Goal: Task Accomplishment & Management: Manage account settings

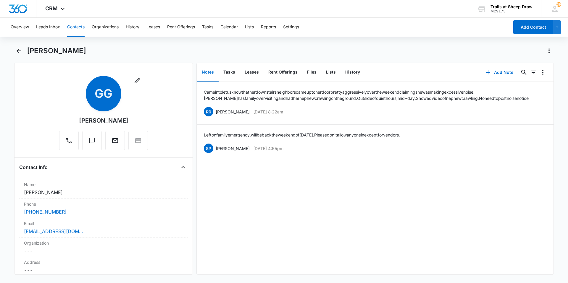
click at [75, 34] on button "Contacts" at bounding box center [75, 27] width 17 height 19
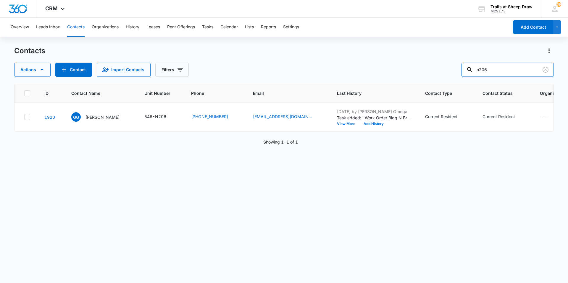
drag, startPoint x: 512, startPoint y: 70, endPoint x: 447, endPoint y: 64, distance: 65.3
click at [447, 64] on div "Actions Contact Import Contacts Filters n206" at bounding box center [283, 70] width 539 height 14
click at [208, 27] on button "Tasks" at bounding box center [207, 27] width 11 height 19
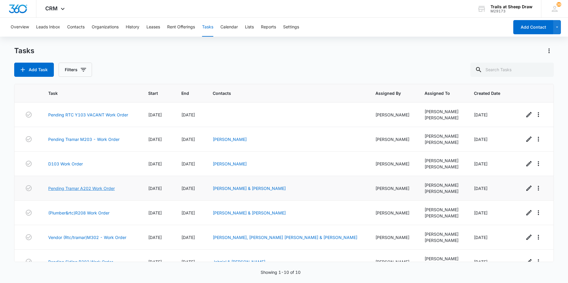
click at [102, 189] on link "Pending Tramar A202 Work Order" at bounding box center [81, 188] width 67 height 6
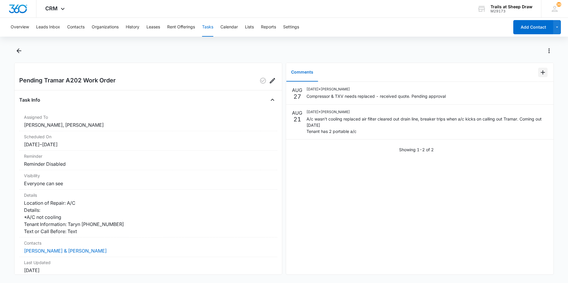
click at [539, 71] on icon "Add Comment" at bounding box center [542, 72] width 7 height 7
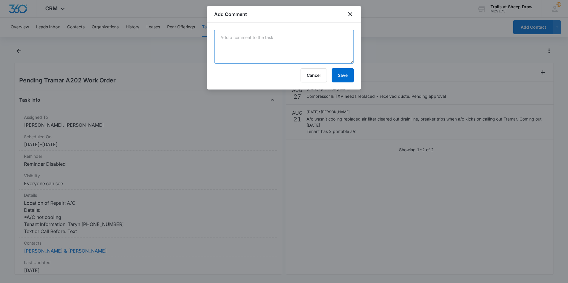
click at [308, 41] on textarea at bounding box center [284, 47] width 140 height 34
type textarea "TraMar came to install compressor and is faulty - waiting on new one to arrive.…"
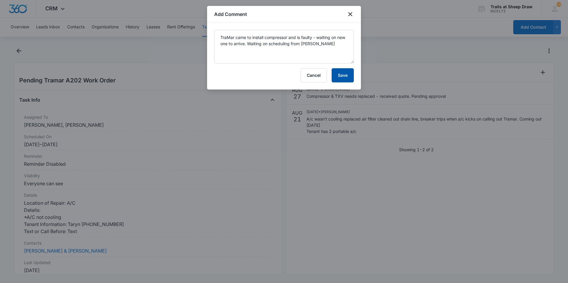
click at [335, 73] on button "Save" at bounding box center [342, 75] width 22 height 14
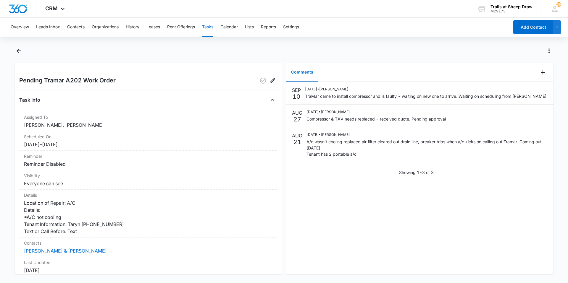
click at [206, 29] on button "Tasks" at bounding box center [207, 27] width 11 height 19
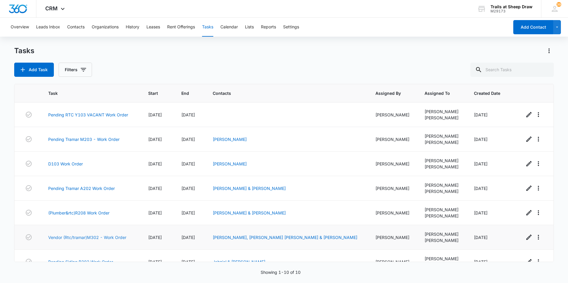
scroll to position [89, 0]
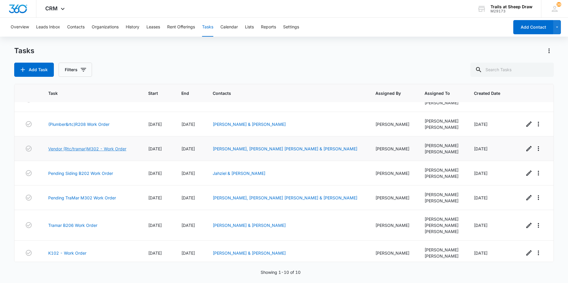
click at [110, 149] on link "Vendor (Rtc/tramar)M302 - Work Order" at bounding box center [87, 149] width 78 height 6
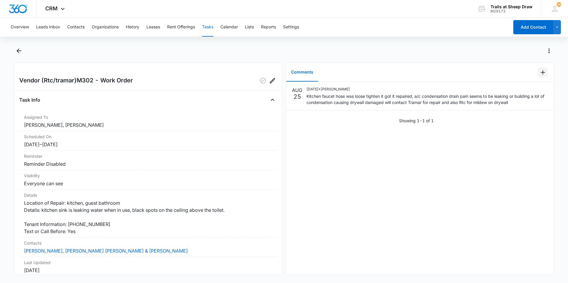
click at [540, 72] on icon "Add Comment" at bounding box center [542, 72] width 4 height 4
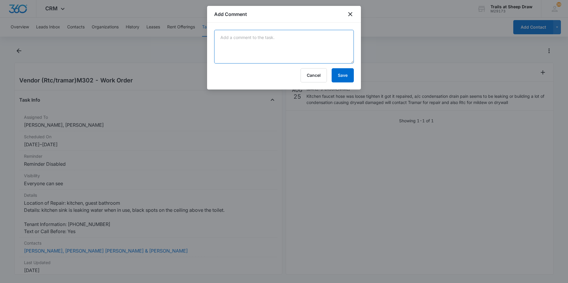
click at [293, 35] on textarea at bounding box center [284, 47] width 140 height 34
type textarea "TraMar coming out next week to open drywall"
click at [344, 74] on button "Save" at bounding box center [342, 75] width 22 height 14
